Goal: Check status: Check status

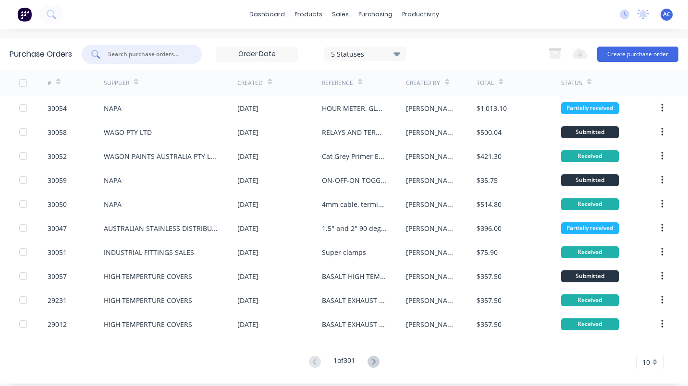
click at [147, 57] on input "text" at bounding box center [147, 54] width 80 height 10
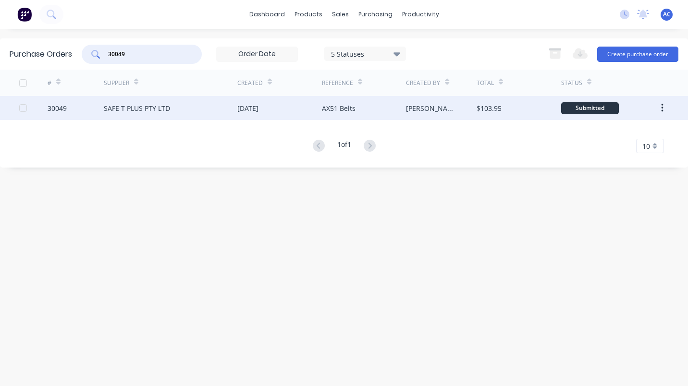
type input "30049"
click at [133, 104] on div "SAFE T PLUS PTY LTD" at bounding box center [137, 108] width 66 height 10
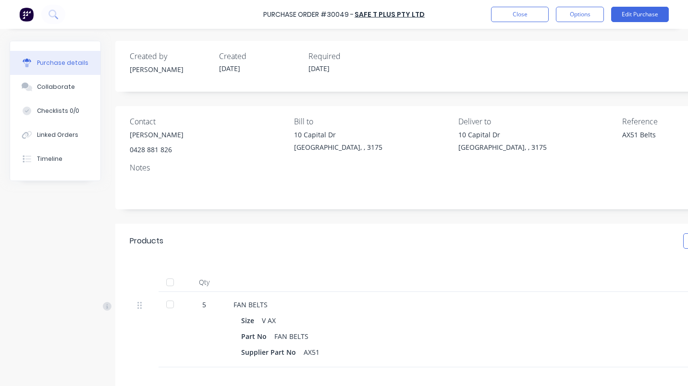
click at [169, 302] on div at bounding box center [169, 304] width 19 height 19
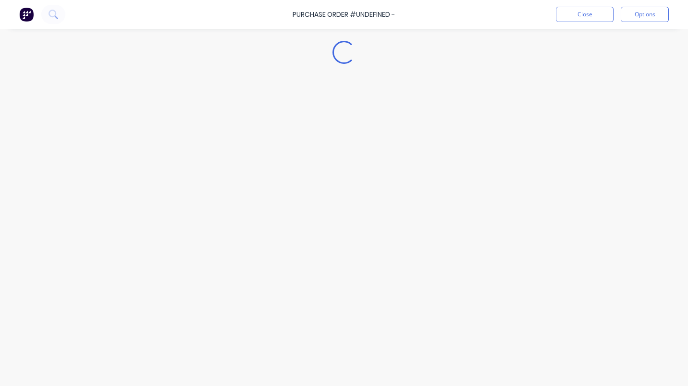
type textarea "x"
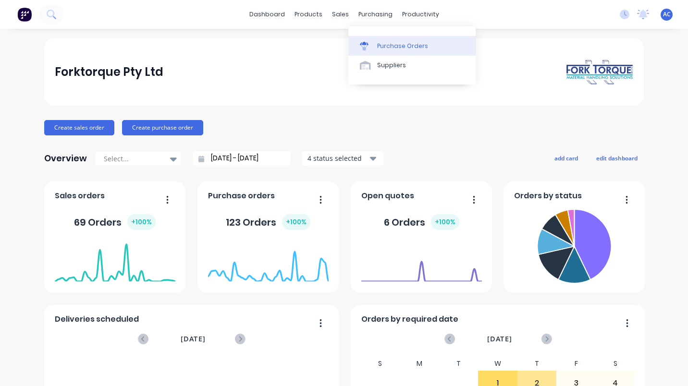
click at [384, 41] on link "Purchase Orders" at bounding box center [411, 45] width 127 height 19
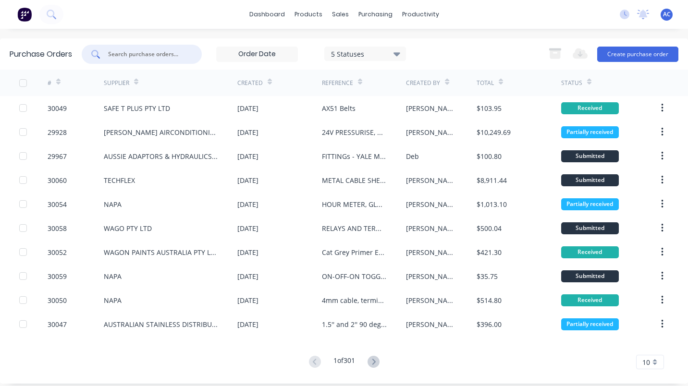
click at [118, 56] on input "text" at bounding box center [147, 54] width 80 height 10
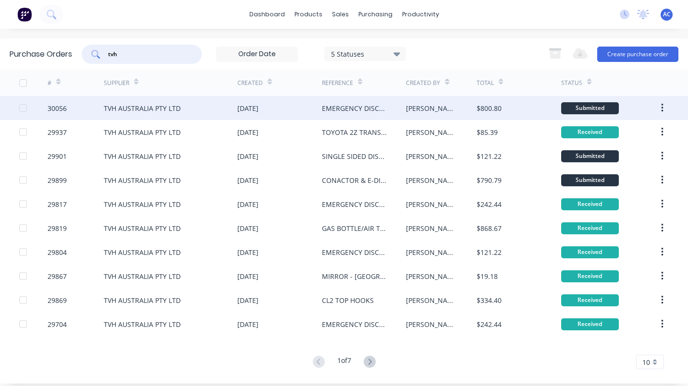
type input "tvh"
click at [116, 105] on div "TVH AUSTRALIA PTY LTD" at bounding box center [142, 108] width 77 height 10
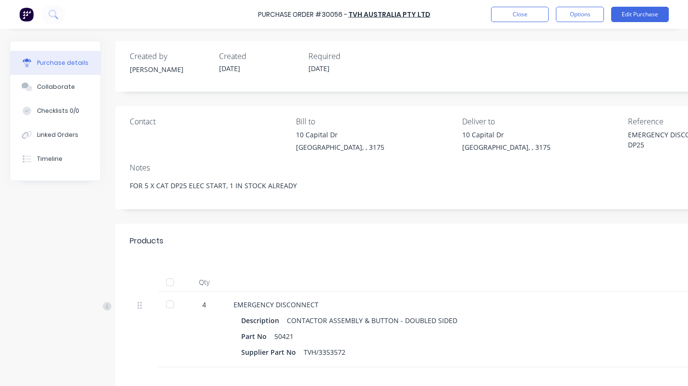
click at [169, 305] on div at bounding box center [169, 304] width 19 height 19
type textarea "x"
click at [525, 17] on button "Close" at bounding box center [520, 14] width 58 height 15
